Goal: Transaction & Acquisition: Purchase product/service

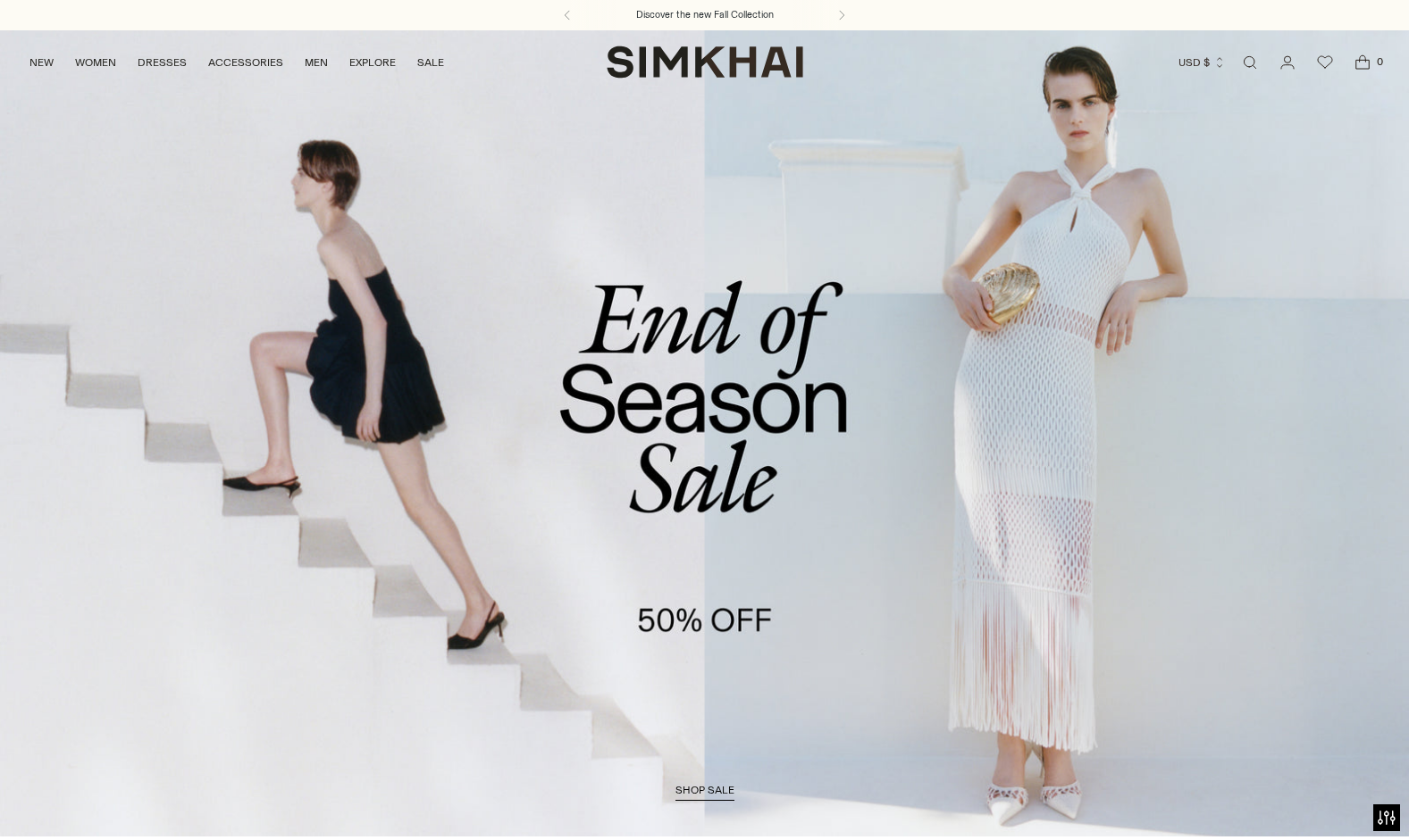
drag, startPoint x: 0, startPoint y: 0, endPoint x: 277, endPoint y: 488, distance: 561.1
click at [277, 488] on link "/collections/sale" at bounding box center [704, 433] width 1409 height 807
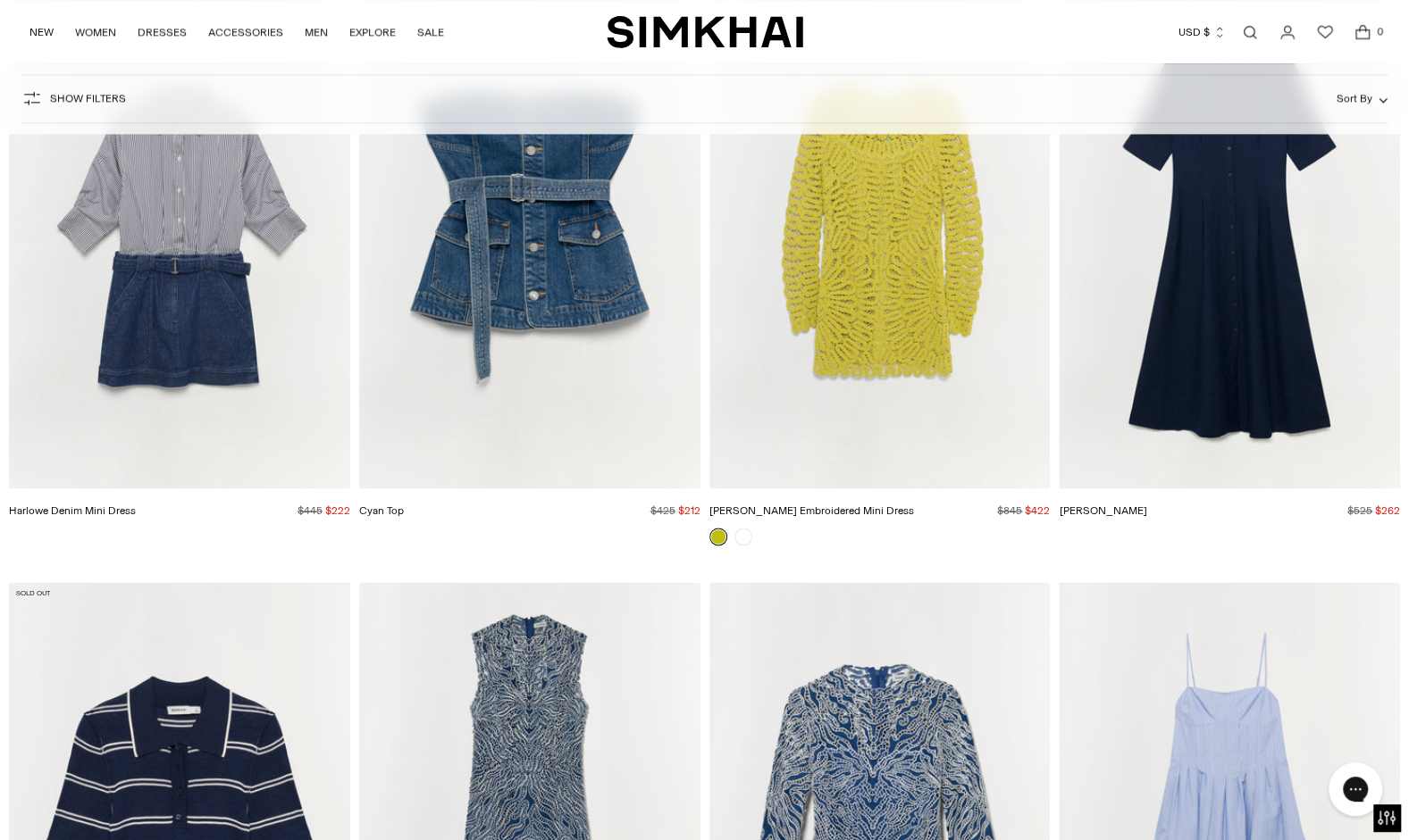
scroll to position [6099, 0]
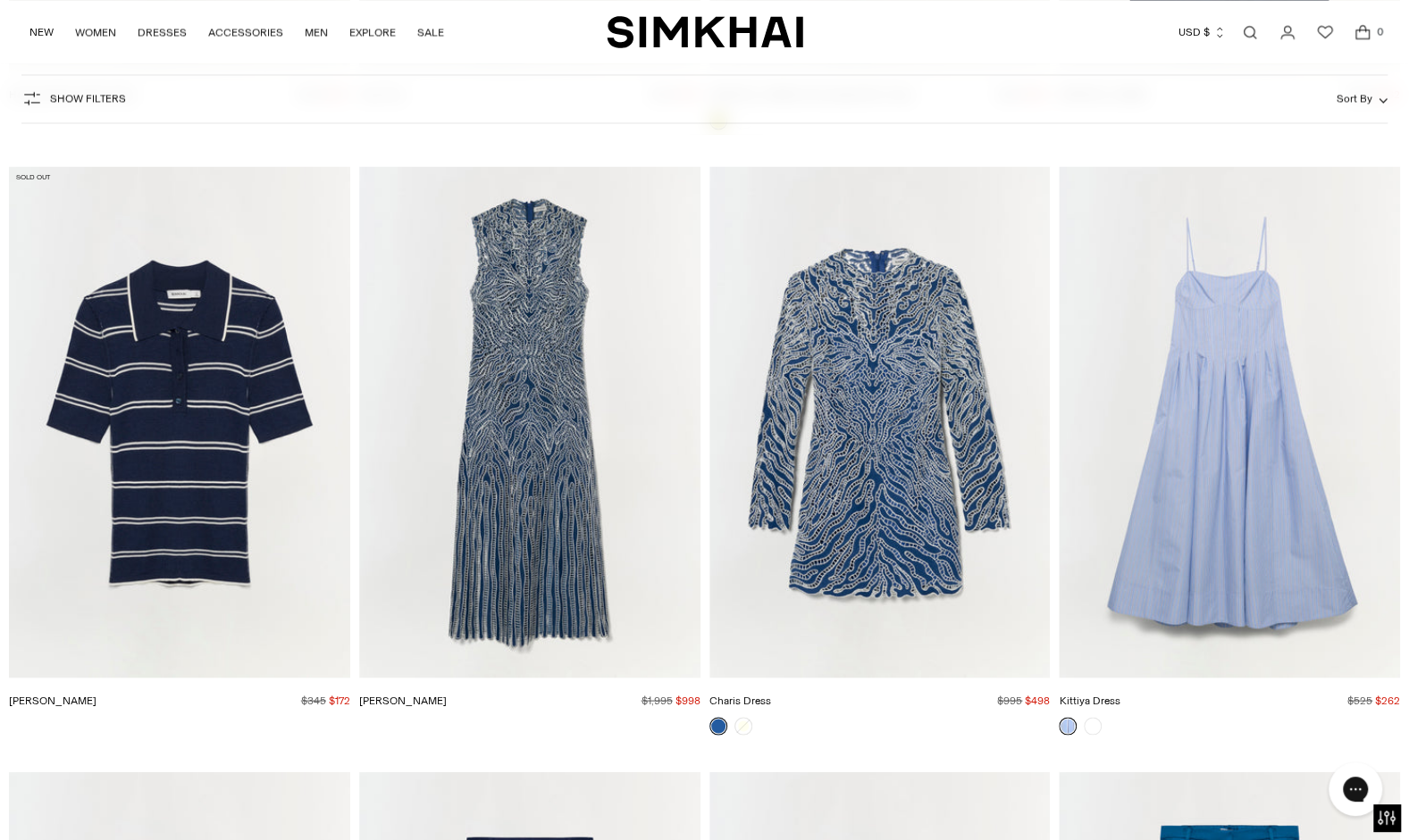
click at [0, 0] on img "Kittiya Dress" at bounding box center [0, 0] width 0 height 0
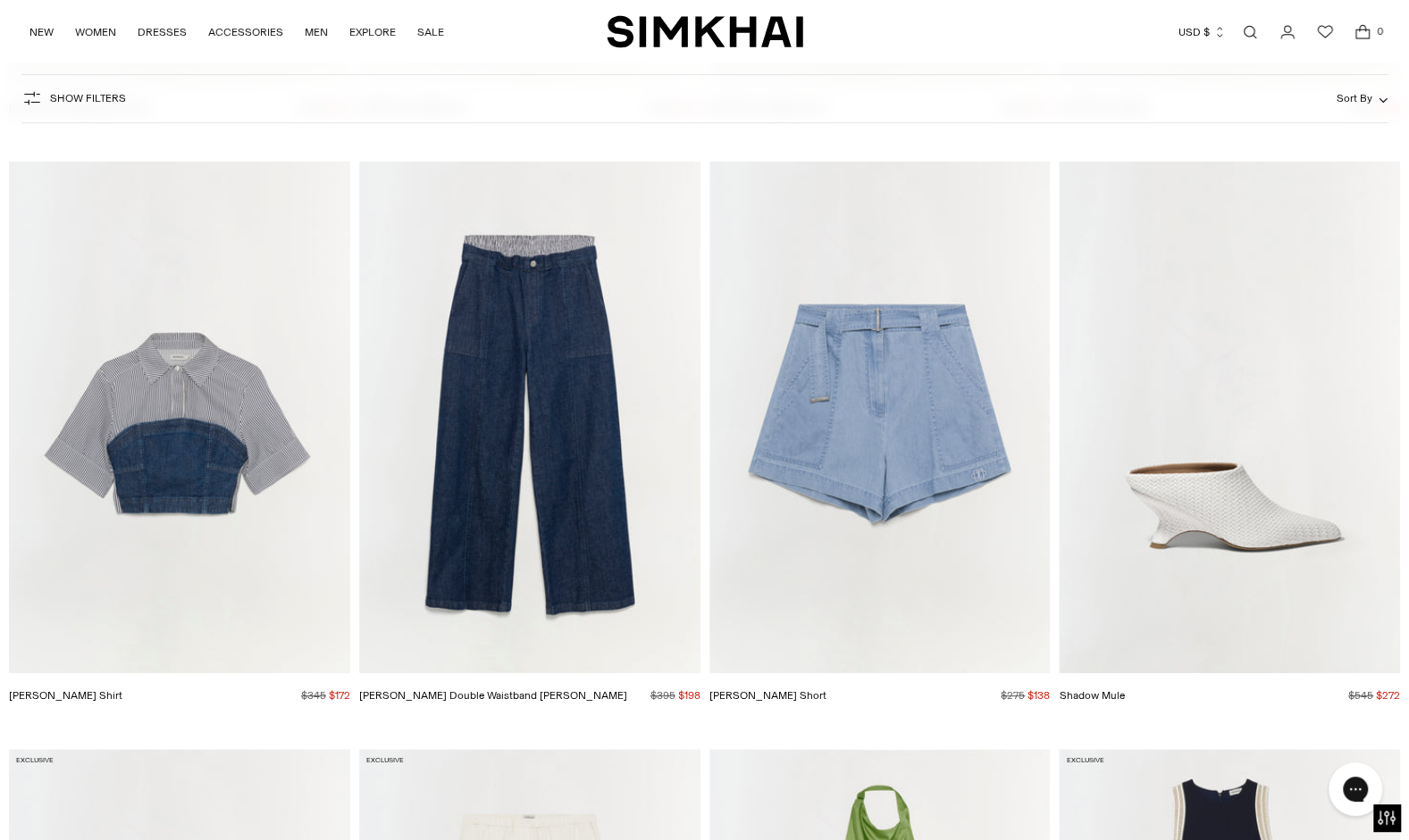
scroll to position [13249, 0]
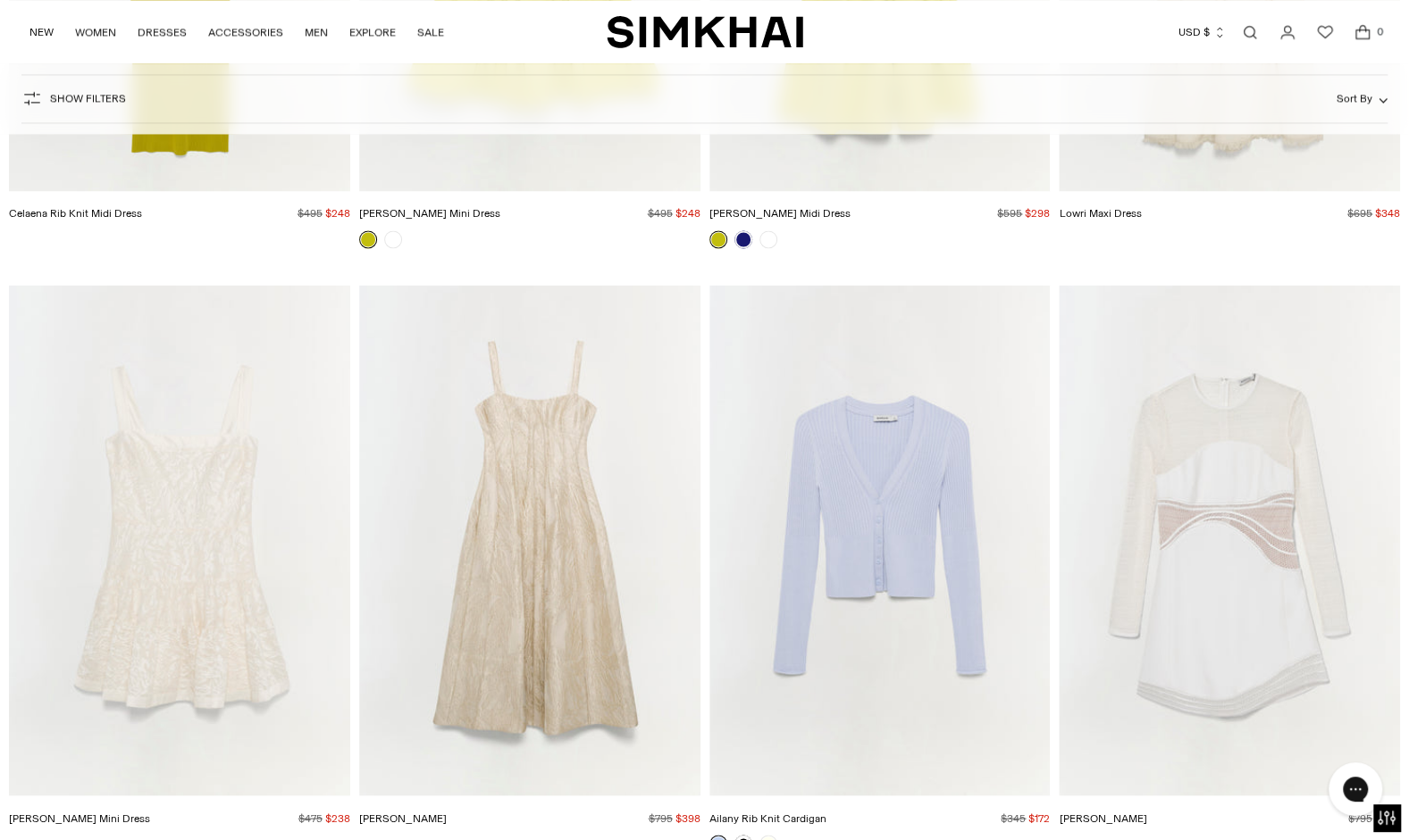
click at [0, 0] on img "Blaise Dress" at bounding box center [0, 0] width 0 height 0
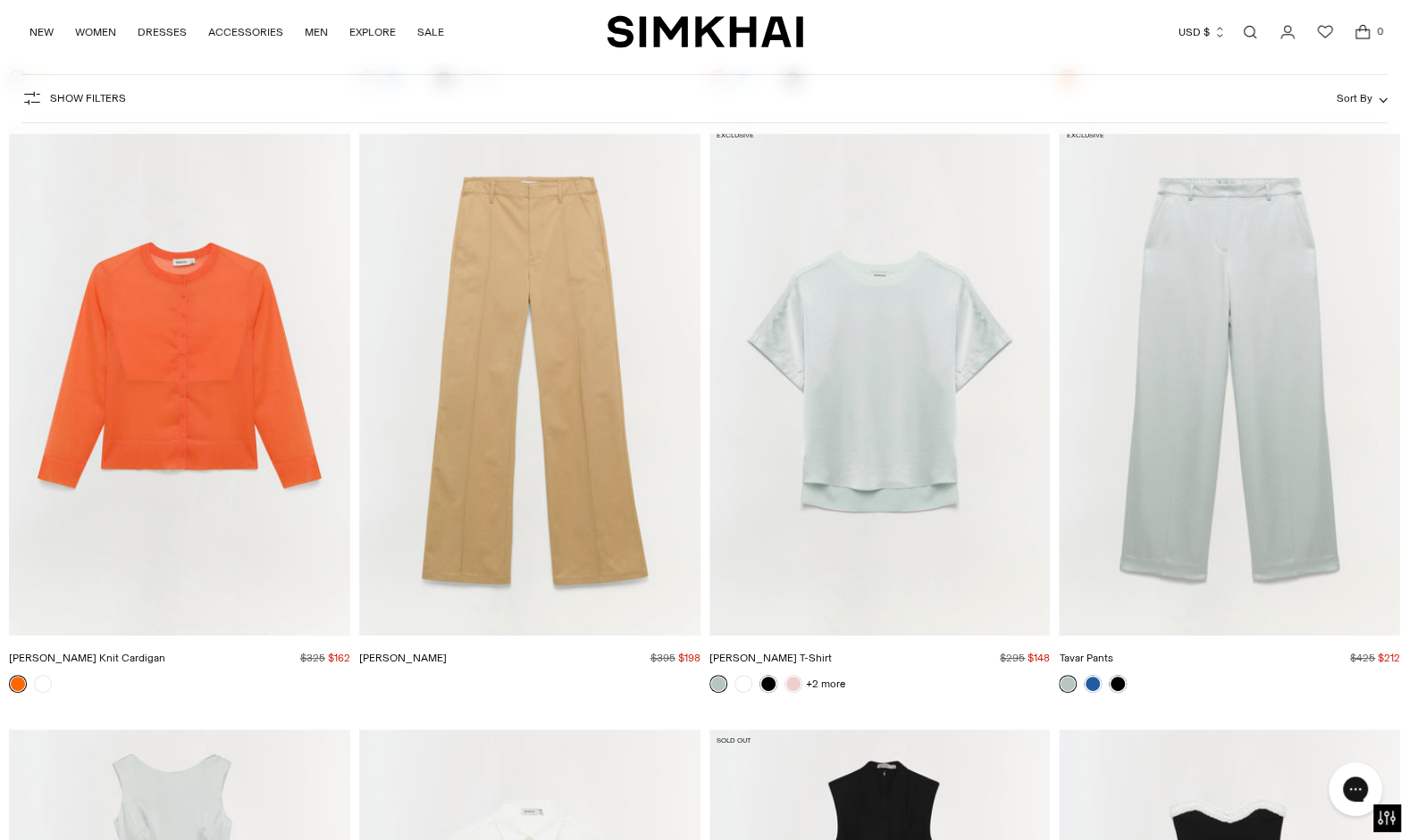
scroll to position [16980, 0]
click at [0, 0] on img "Addy Satin T-Shirt" at bounding box center [0, 0] width 0 height 0
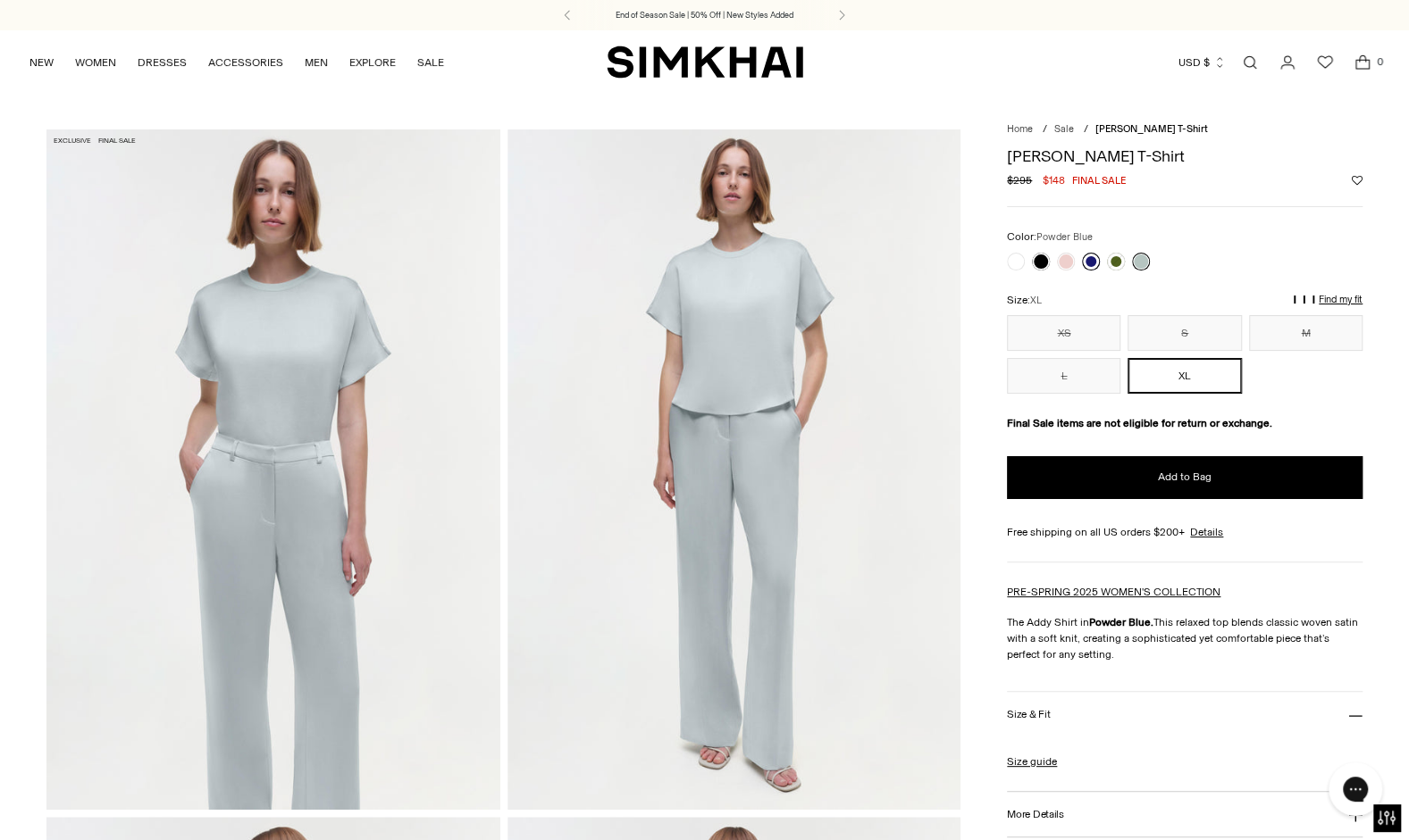
click at [1090, 254] on link at bounding box center [1090, 262] width 18 height 18
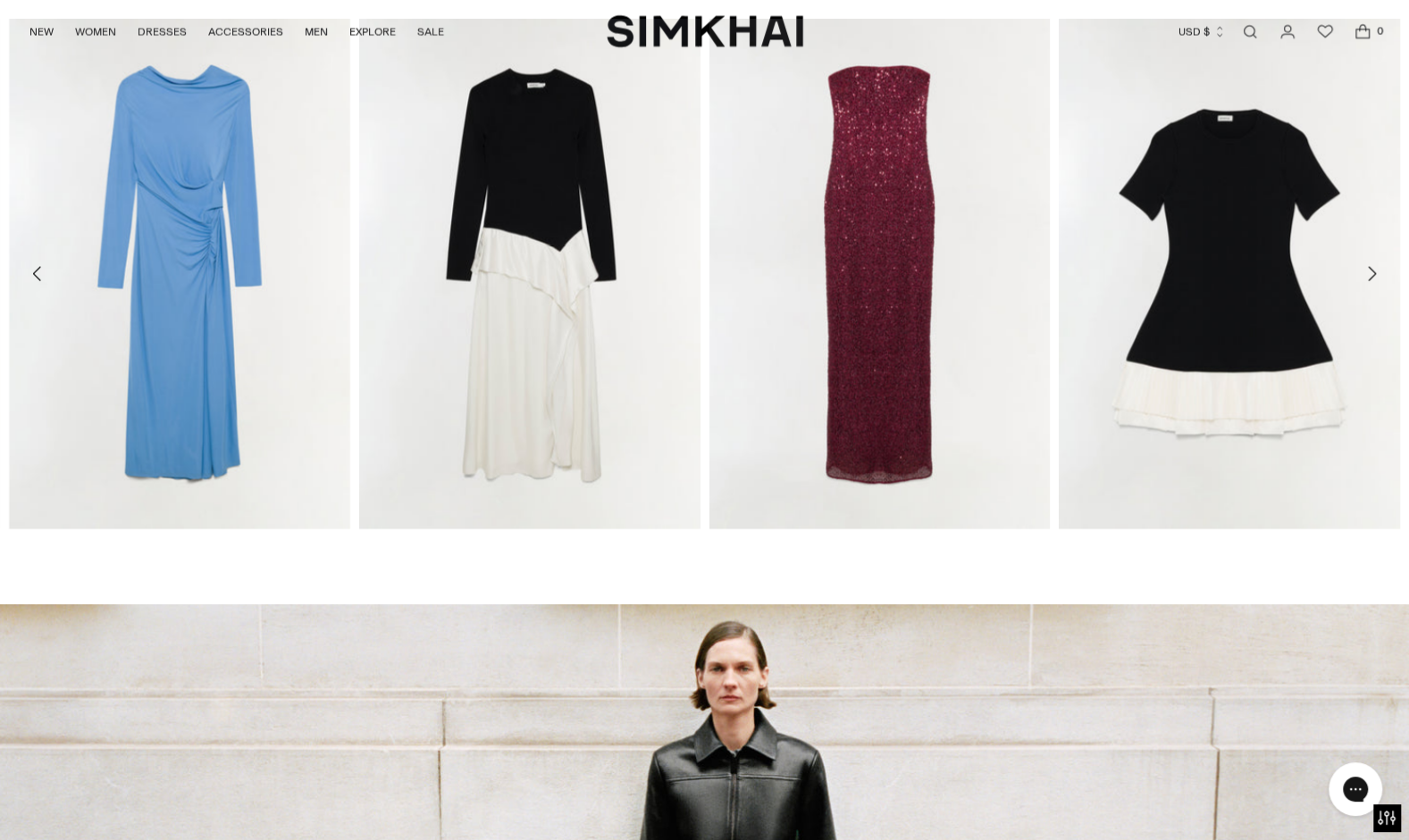
scroll to position [2370, 0]
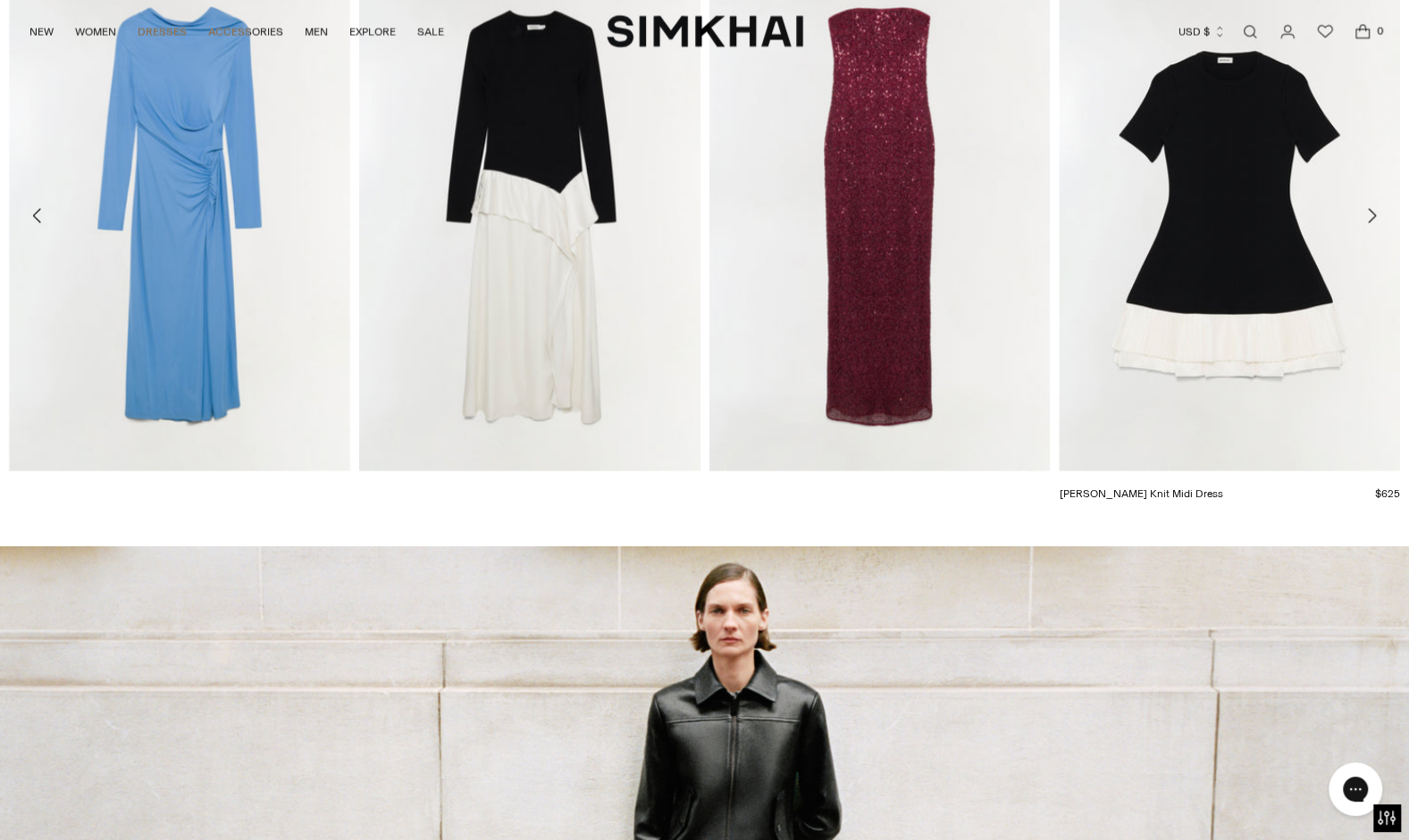
click at [0, 0] on img "Lorin Taffeta Knit Midi Dress" at bounding box center [0, 0] width 0 height 0
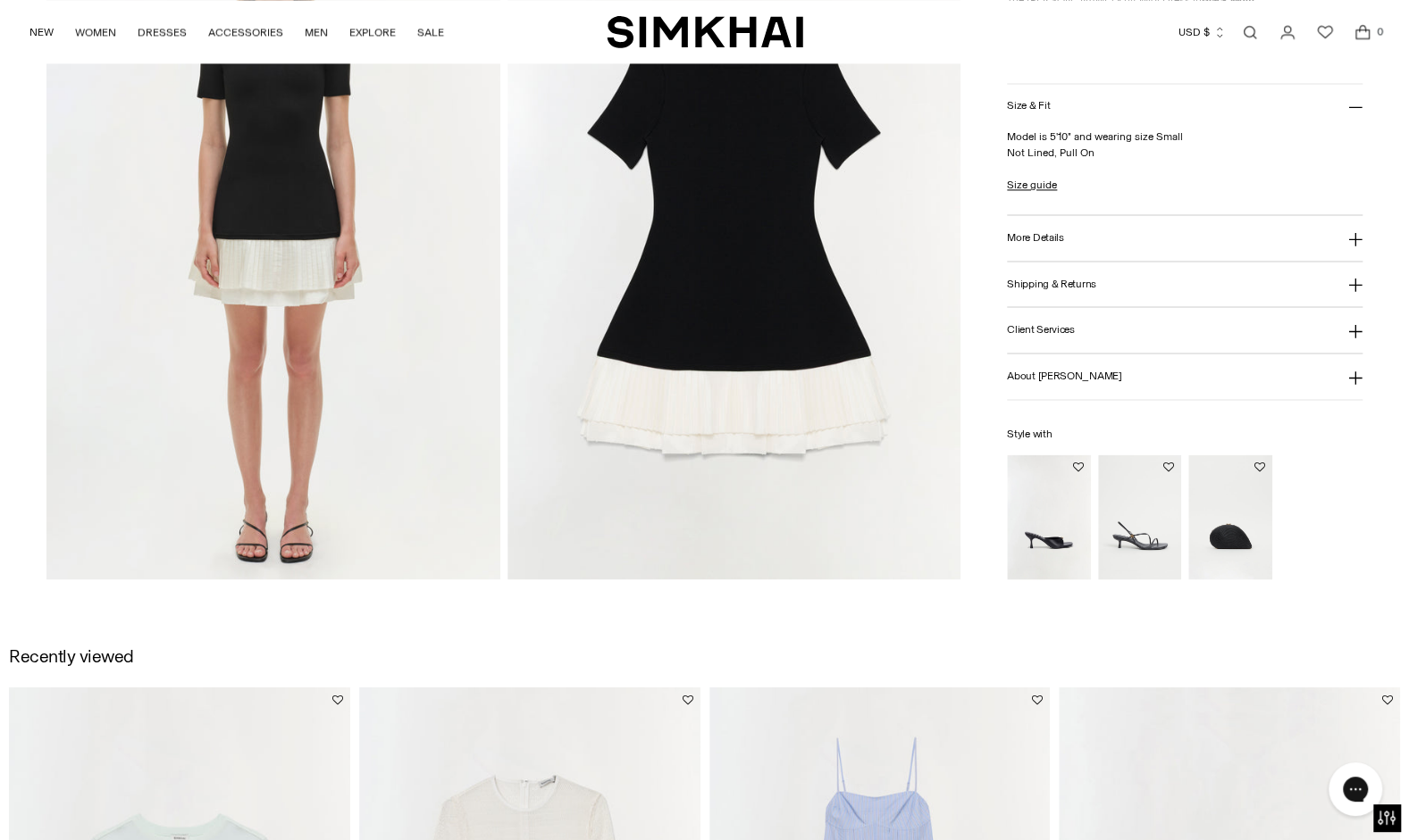
click at [536, 484] on img at bounding box center [734, 240] width 454 height 679
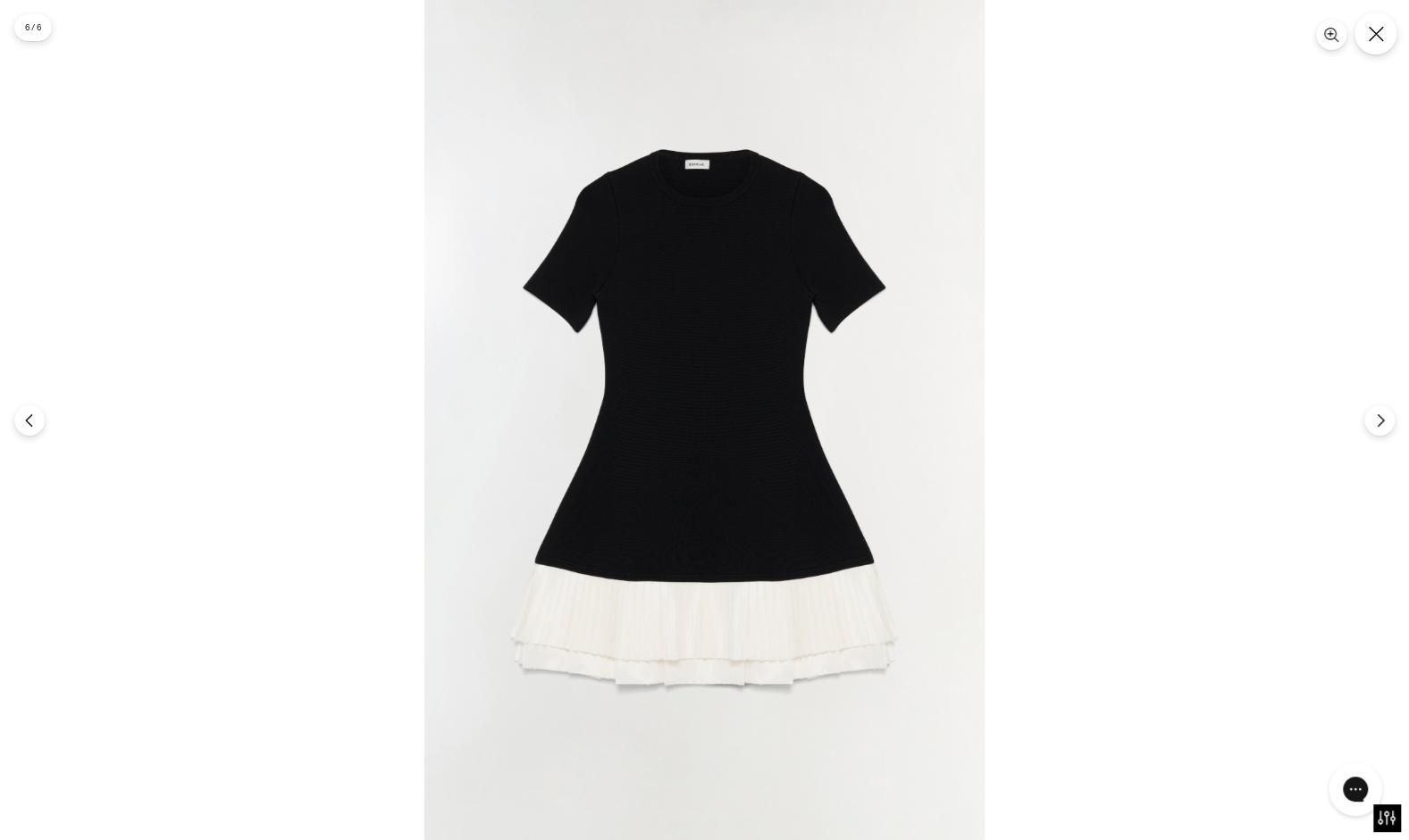
click at [1388, 43] on button "Close" at bounding box center [1375, 34] width 42 height 42
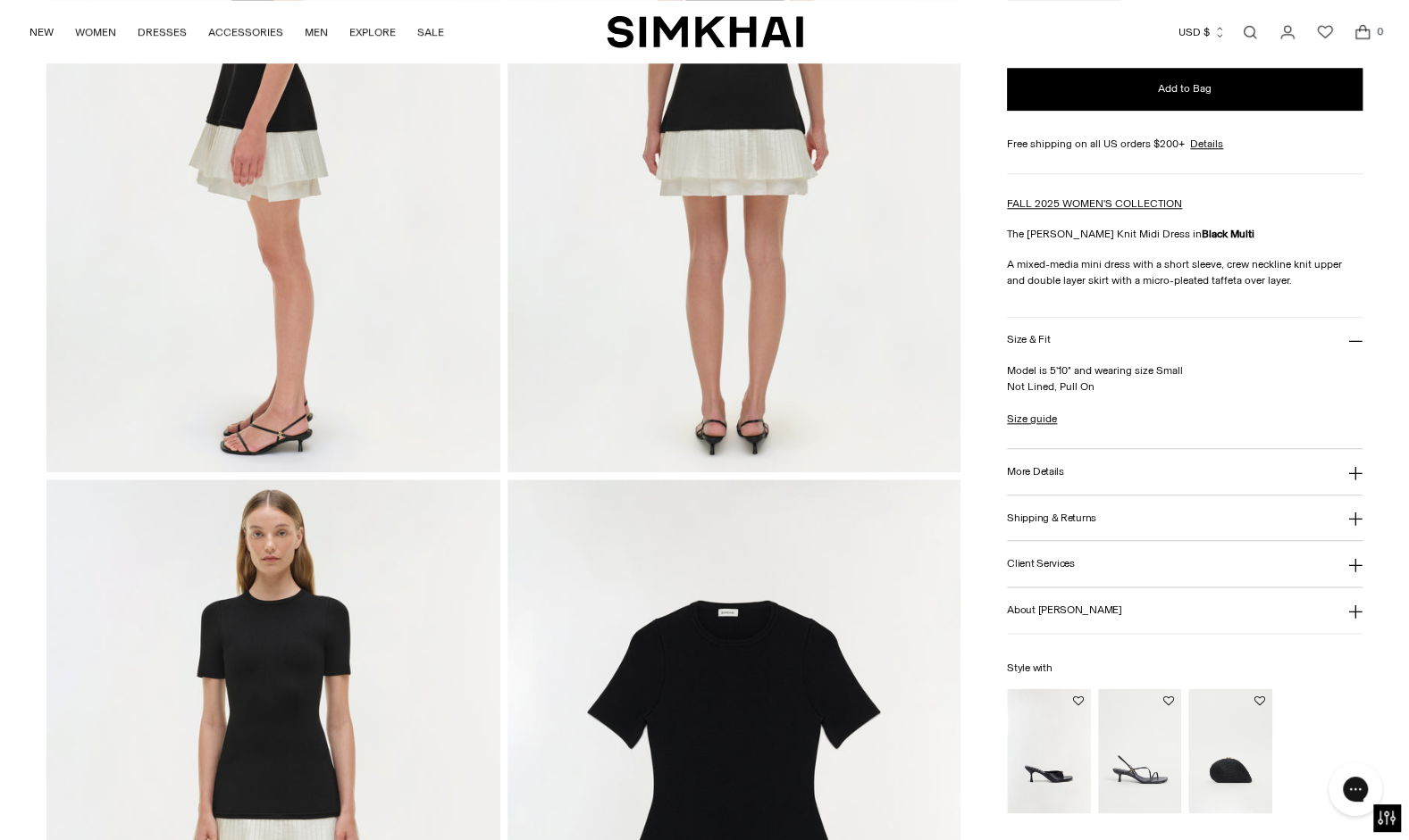
scroll to position [1046, 0]
